Goal: Information Seeking & Learning: Learn about a topic

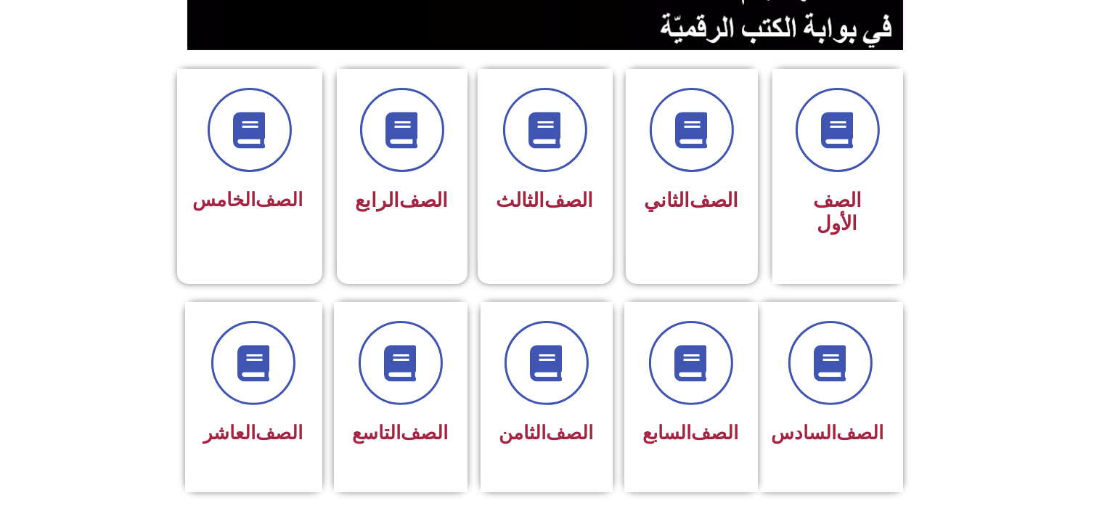
scroll to position [343, 0]
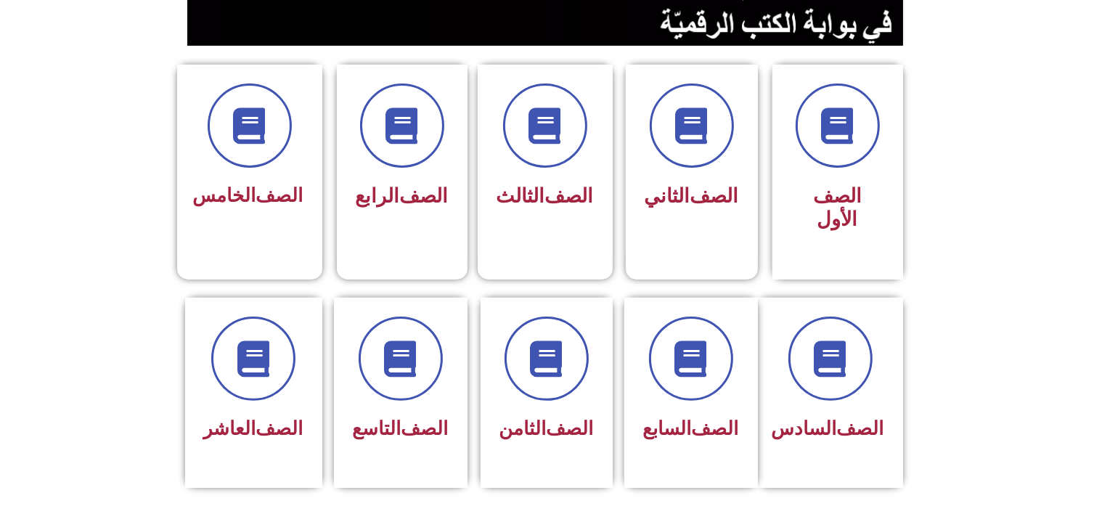
click at [1093, 244] on html "الصفحة الرئيسية الصف الأول الصف الثاني الصف الثالث الصف الرابع الصف الخامس الصف…" at bounding box center [547, 496] width 1094 height 1678
click at [709, 356] on icon at bounding box center [690, 359] width 40 height 40
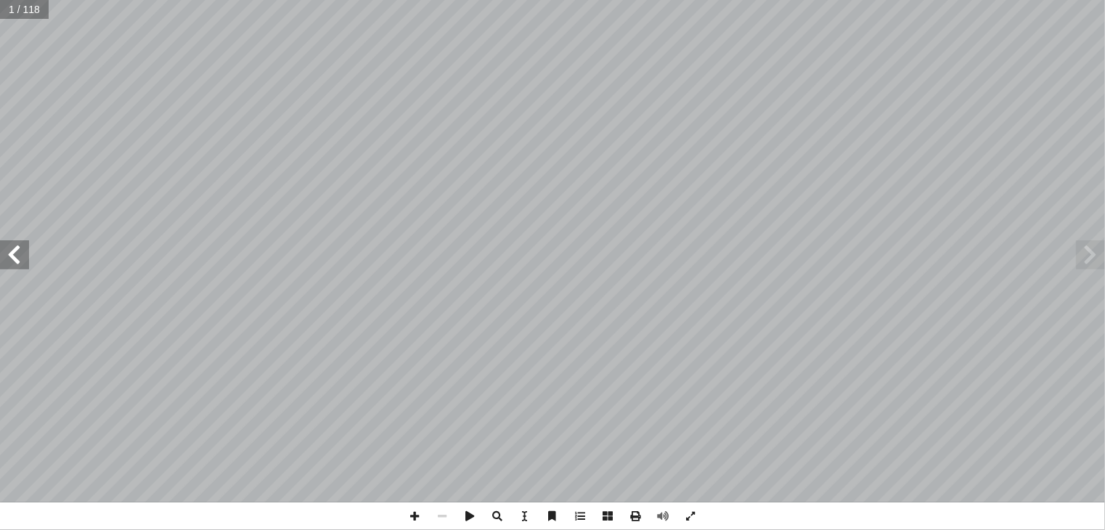
click at [17, 266] on span at bounding box center [14, 254] width 29 height 29
